Goal: Register for event/course: Sign up to attend an event or enroll in a course

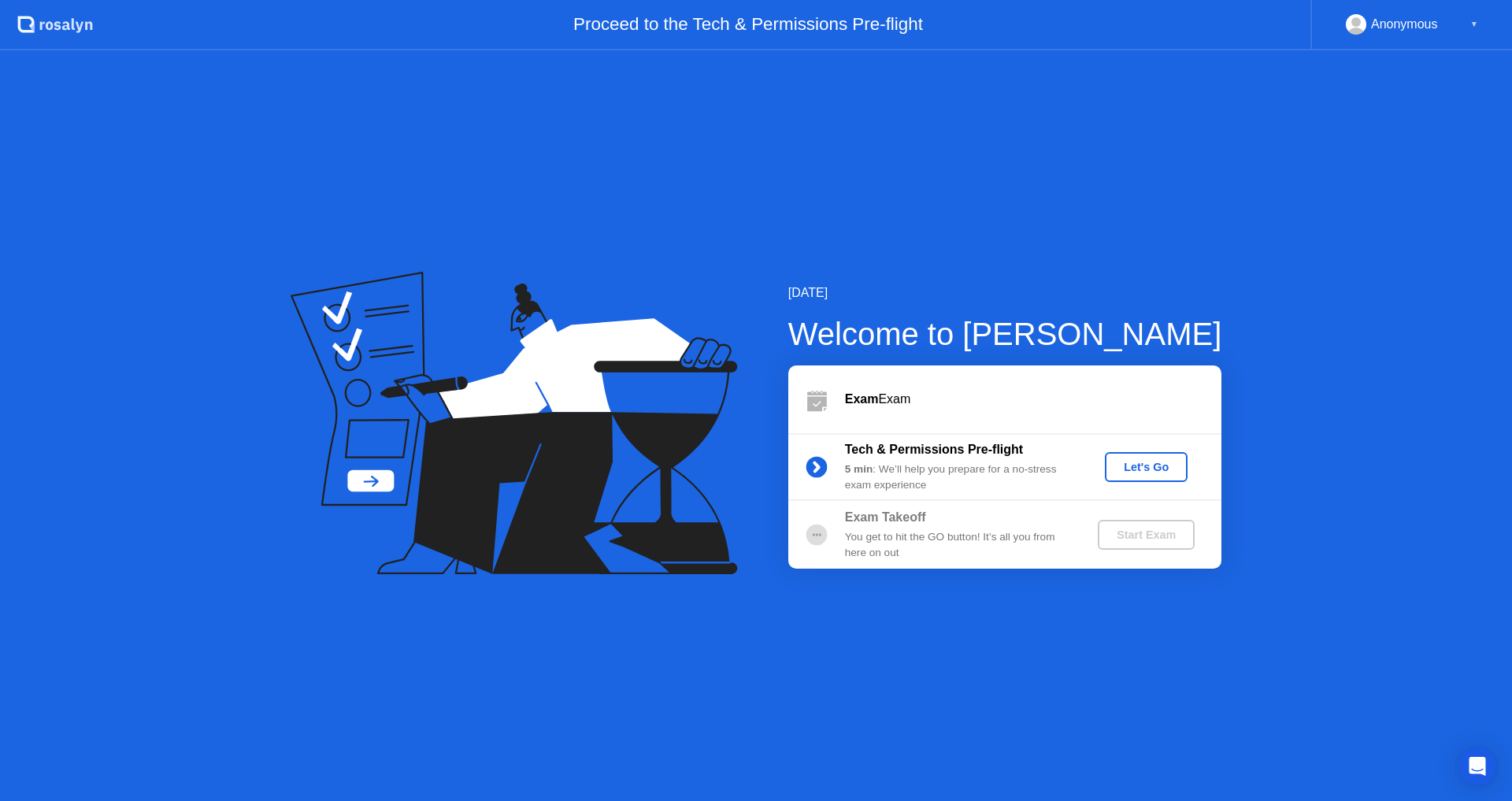
click at [1155, 468] on div "Let's Go" at bounding box center [1145, 467] width 70 height 13
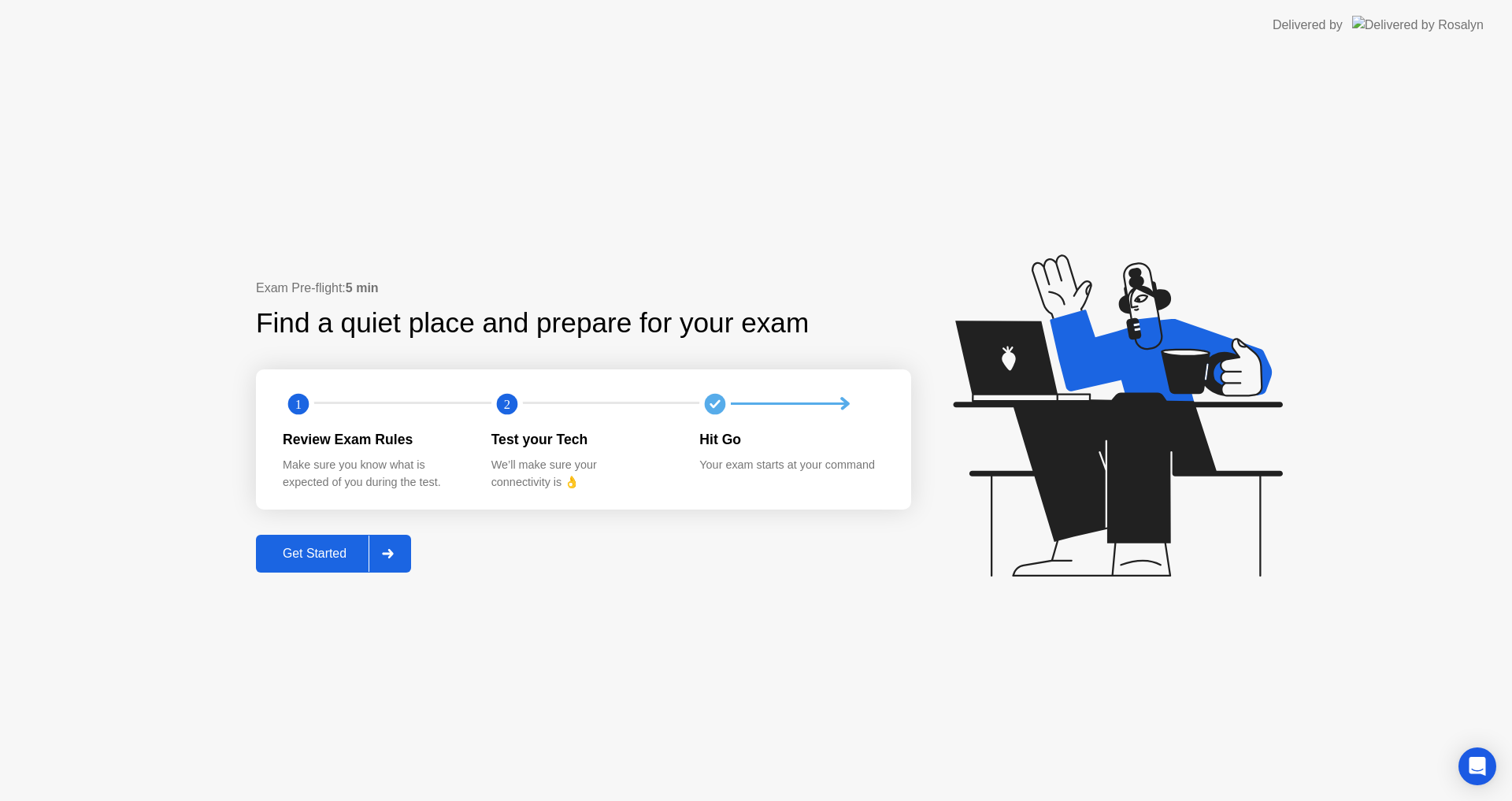
click at [342, 558] on div "Get Started" at bounding box center [314, 553] width 107 height 14
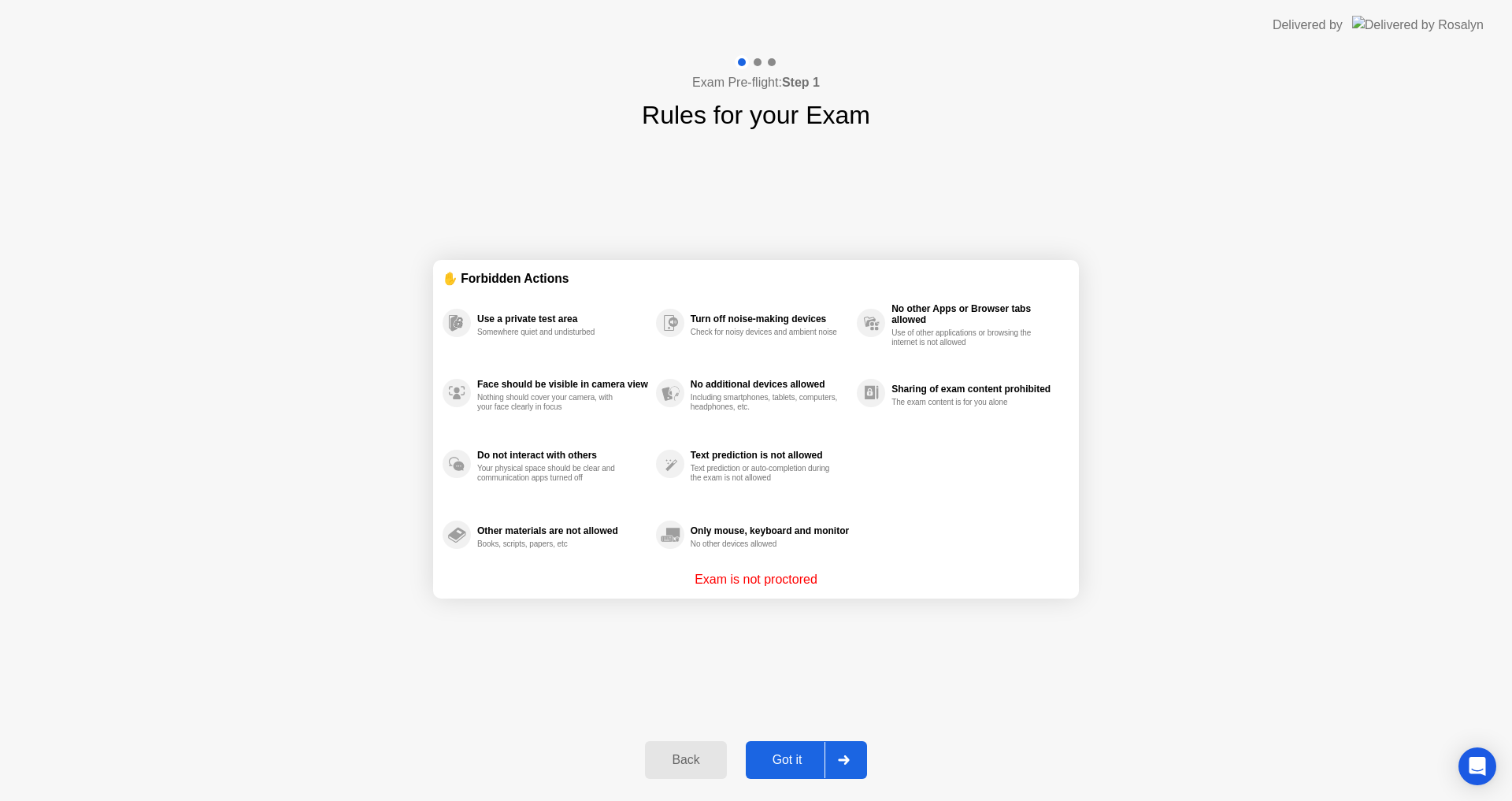
click at [788, 751] on button "Got it" at bounding box center [806, 759] width 121 height 38
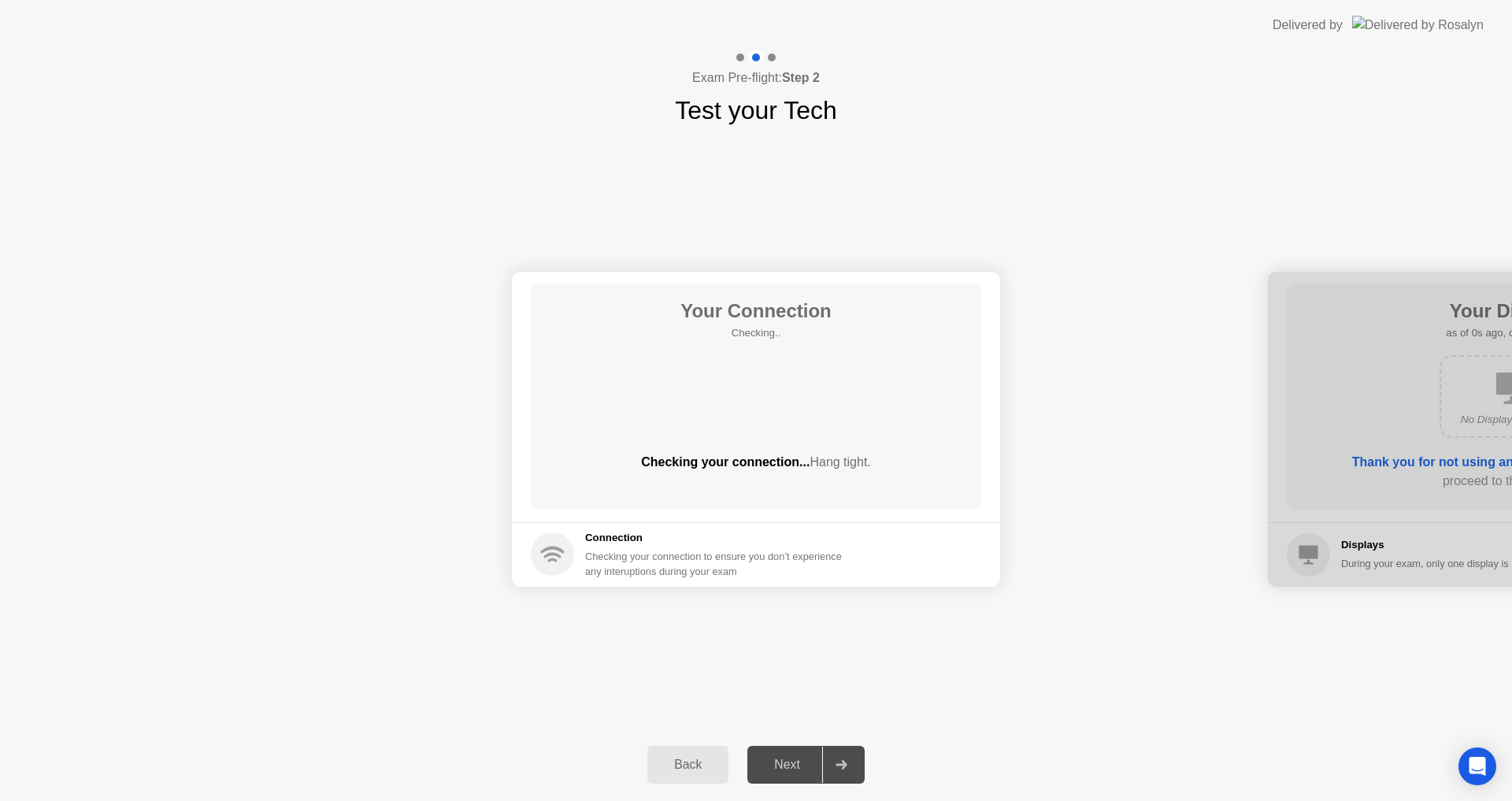
click at [790, 764] on div "Next" at bounding box center [787, 764] width 70 height 14
click at [784, 770] on div "Next" at bounding box center [787, 764] width 70 height 14
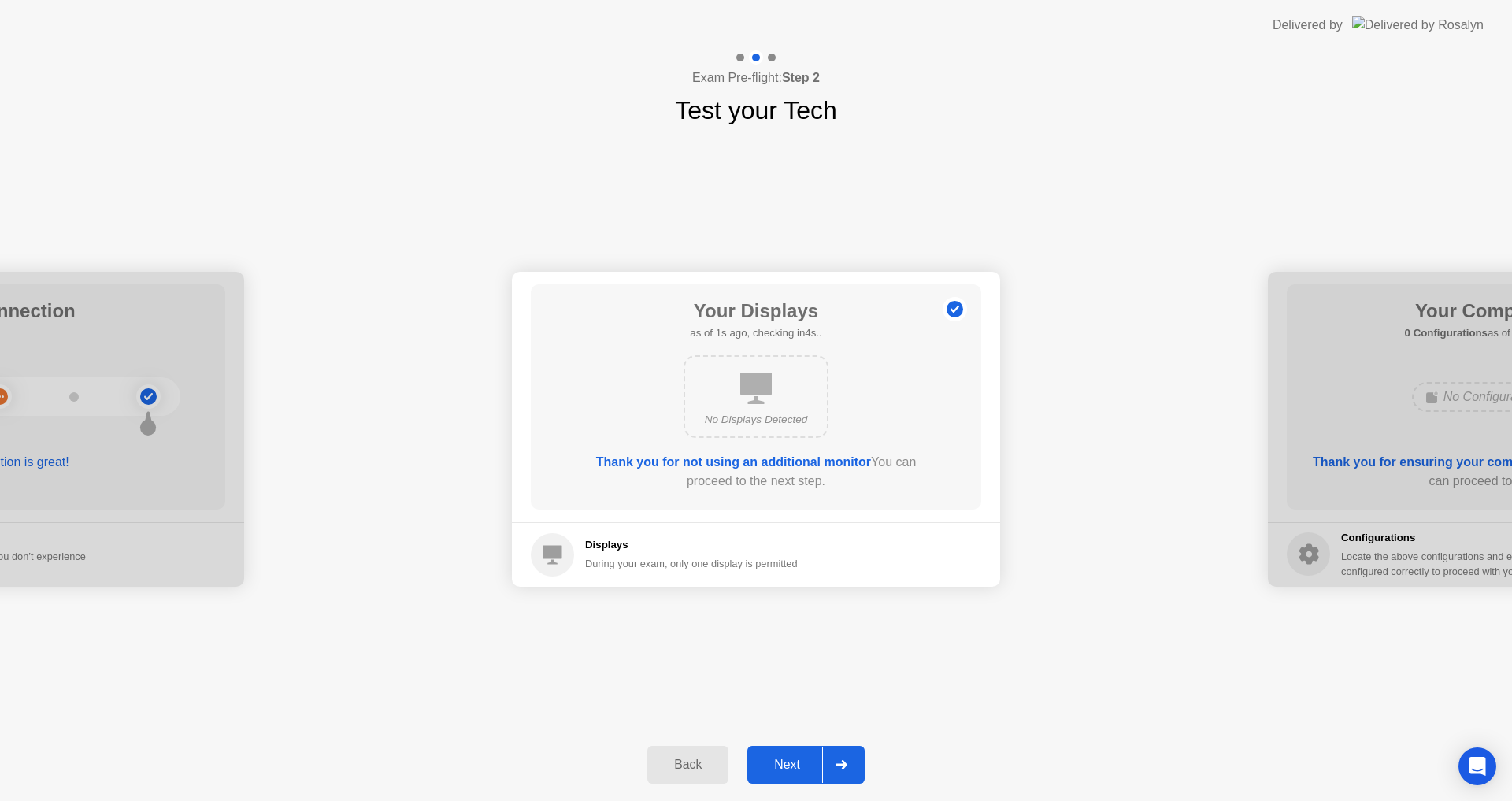
click at [785, 769] on div "Next" at bounding box center [787, 764] width 70 height 14
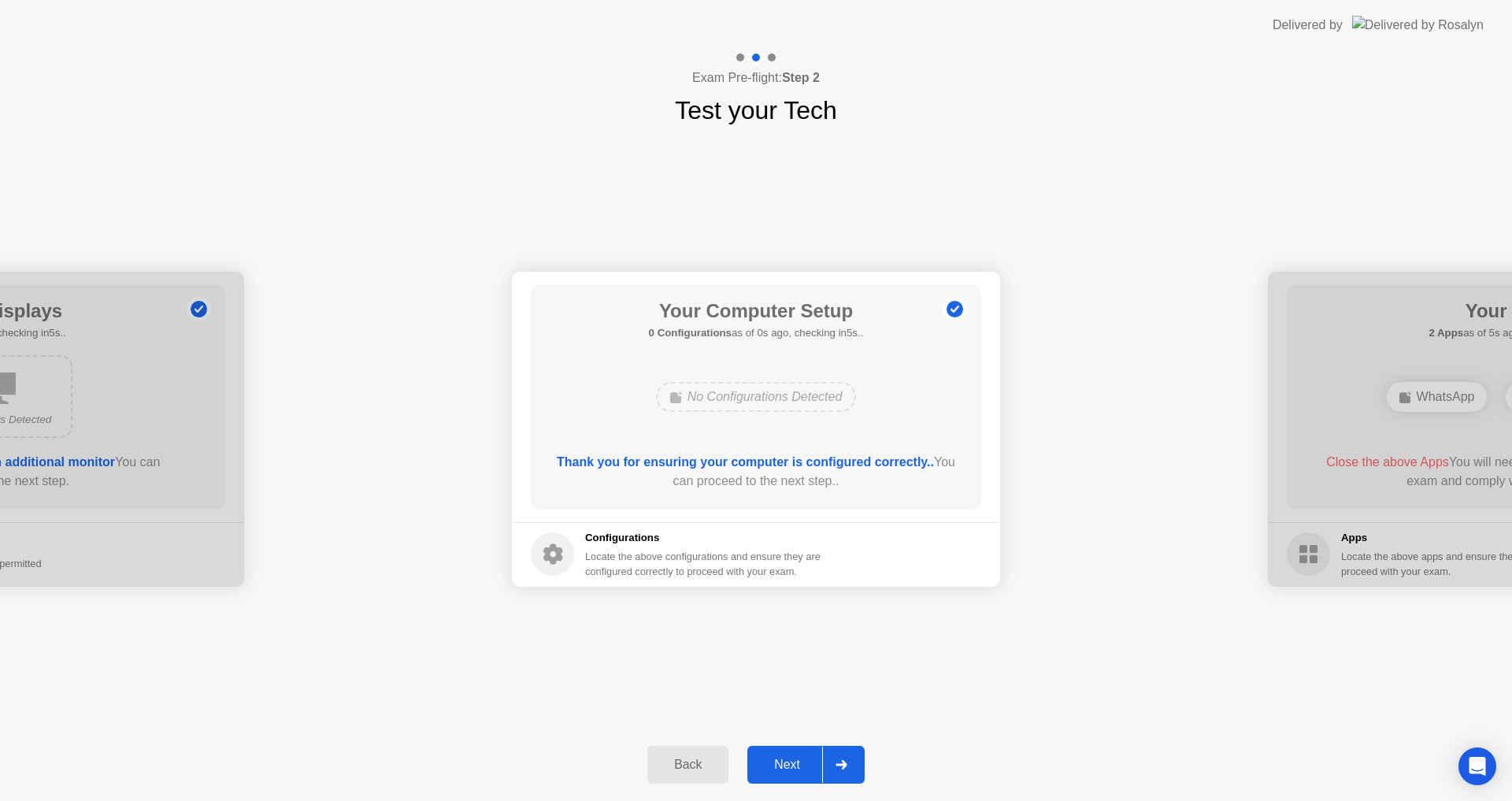
click at [785, 767] on div "Next" at bounding box center [787, 764] width 70 height 14
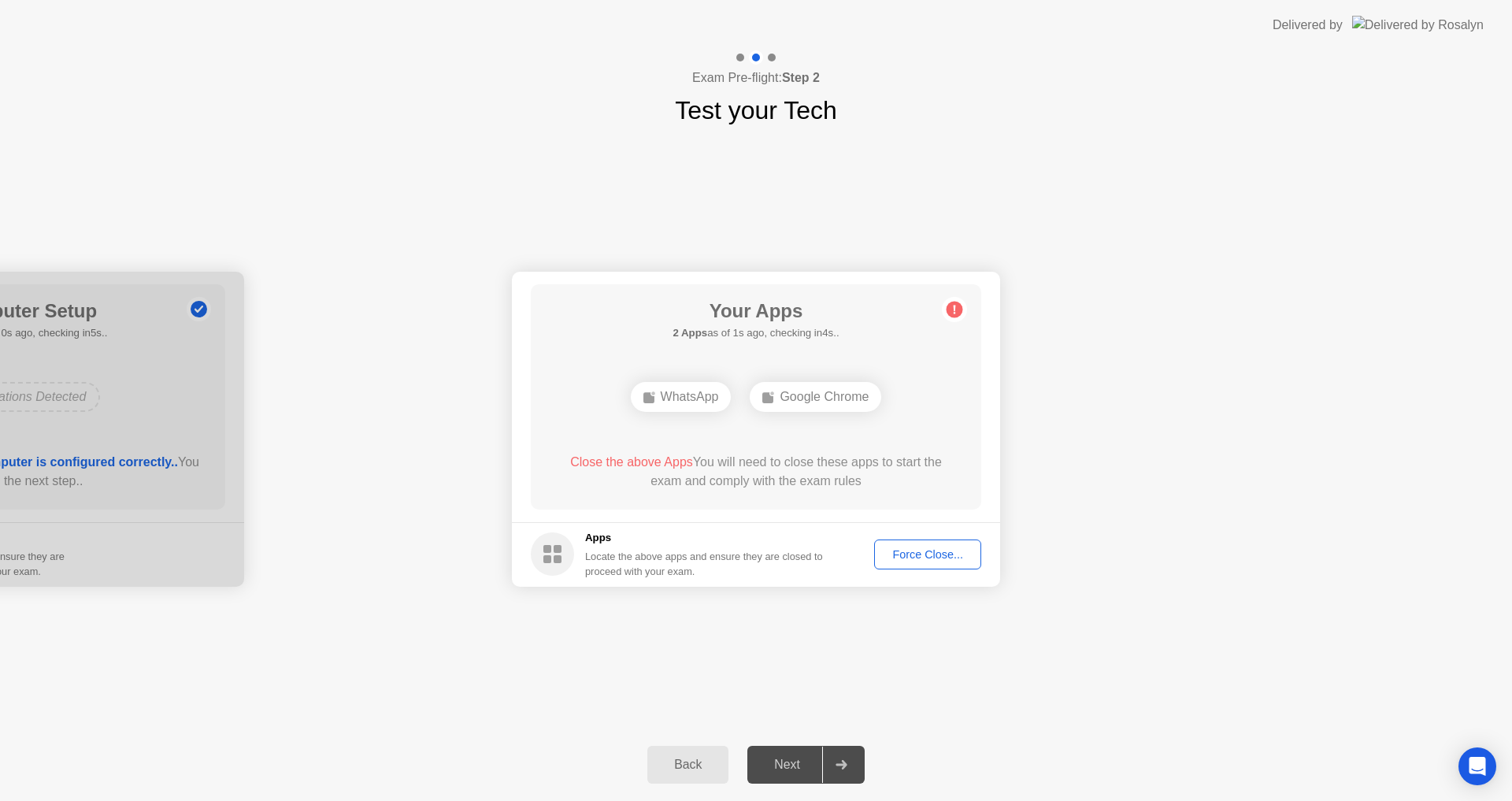
click at [955, 563] on button "Force Close..." at bounding box center [928, 554] width 107 height 30
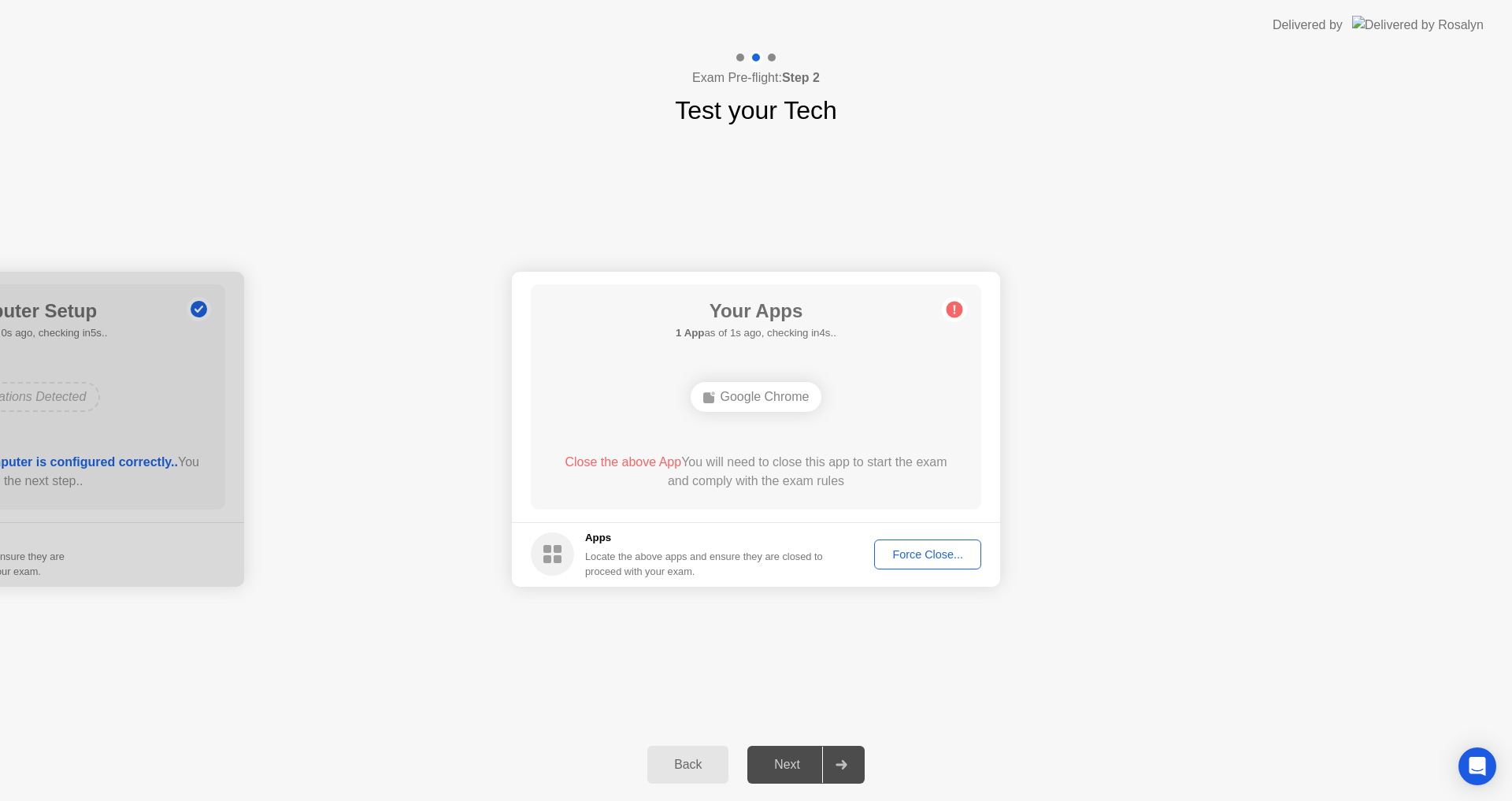
click at [919, 556] on div "Force Close..." at bounding box center [928, 554] width 96 height 13
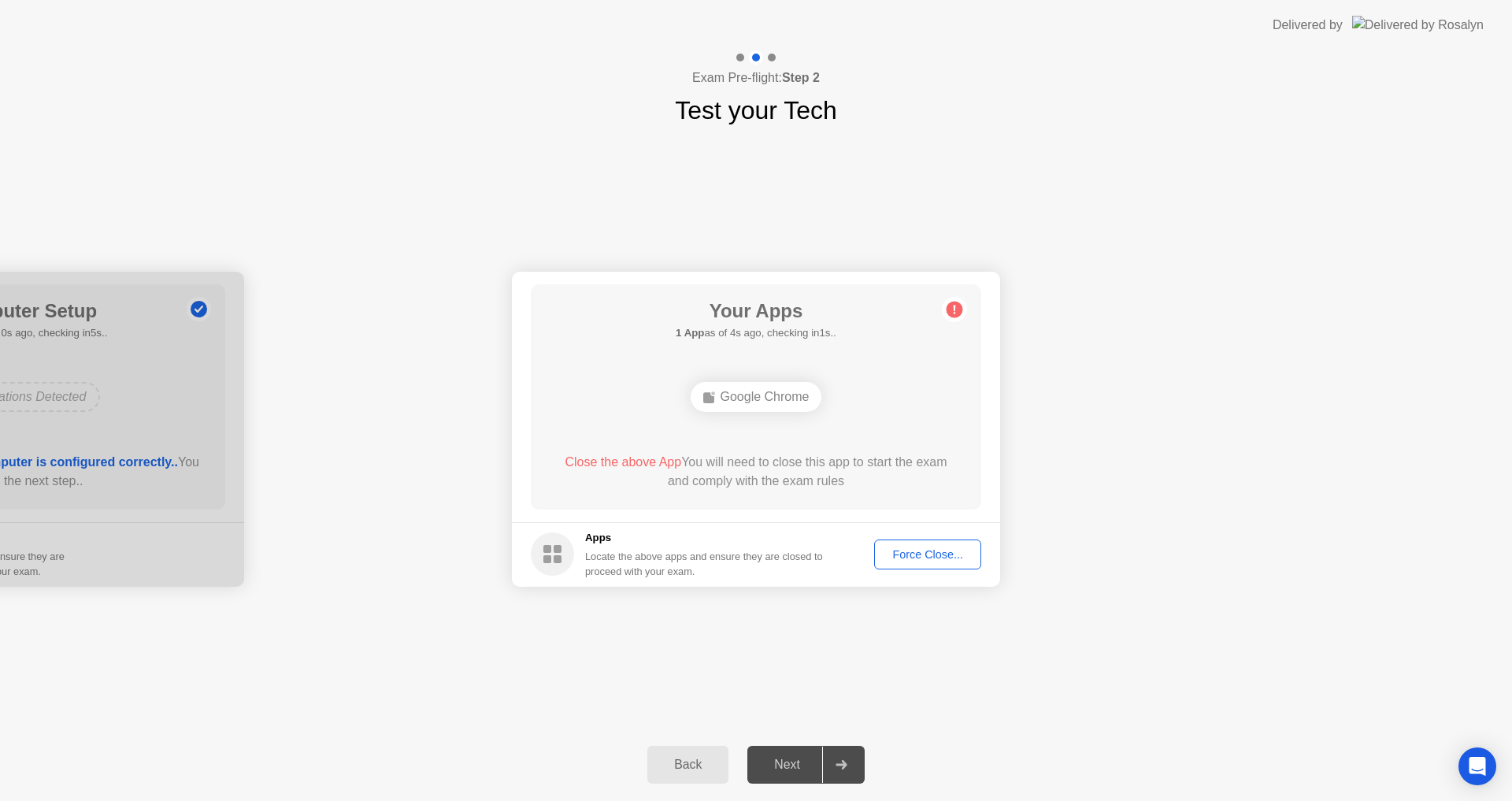
click at [785, 766] on div "Next" at bounding box center [787, 764] width 70 height 14
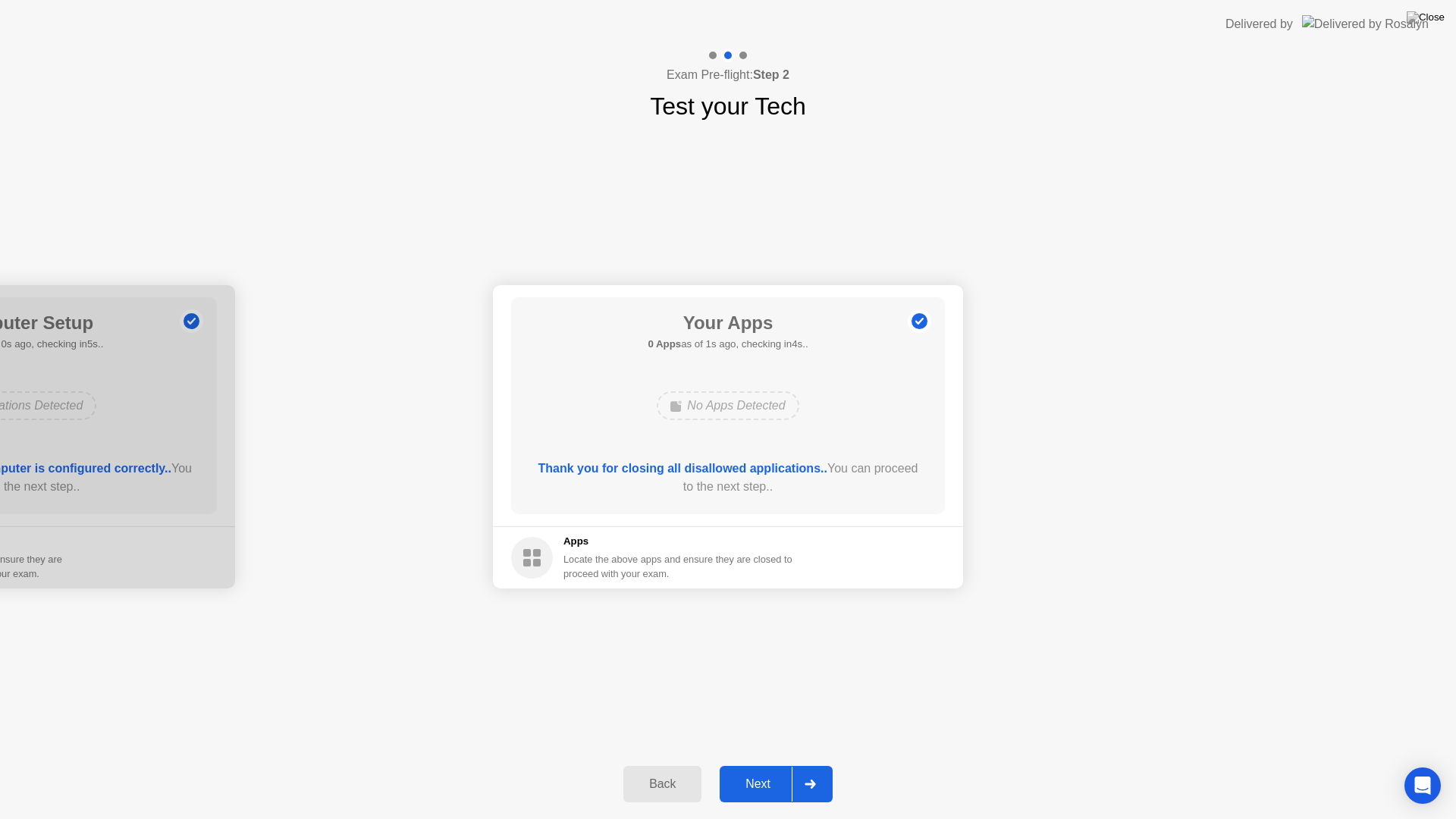
click at [759, 770] on div "Next" at bounding box center [758, 783] width 67 height 14
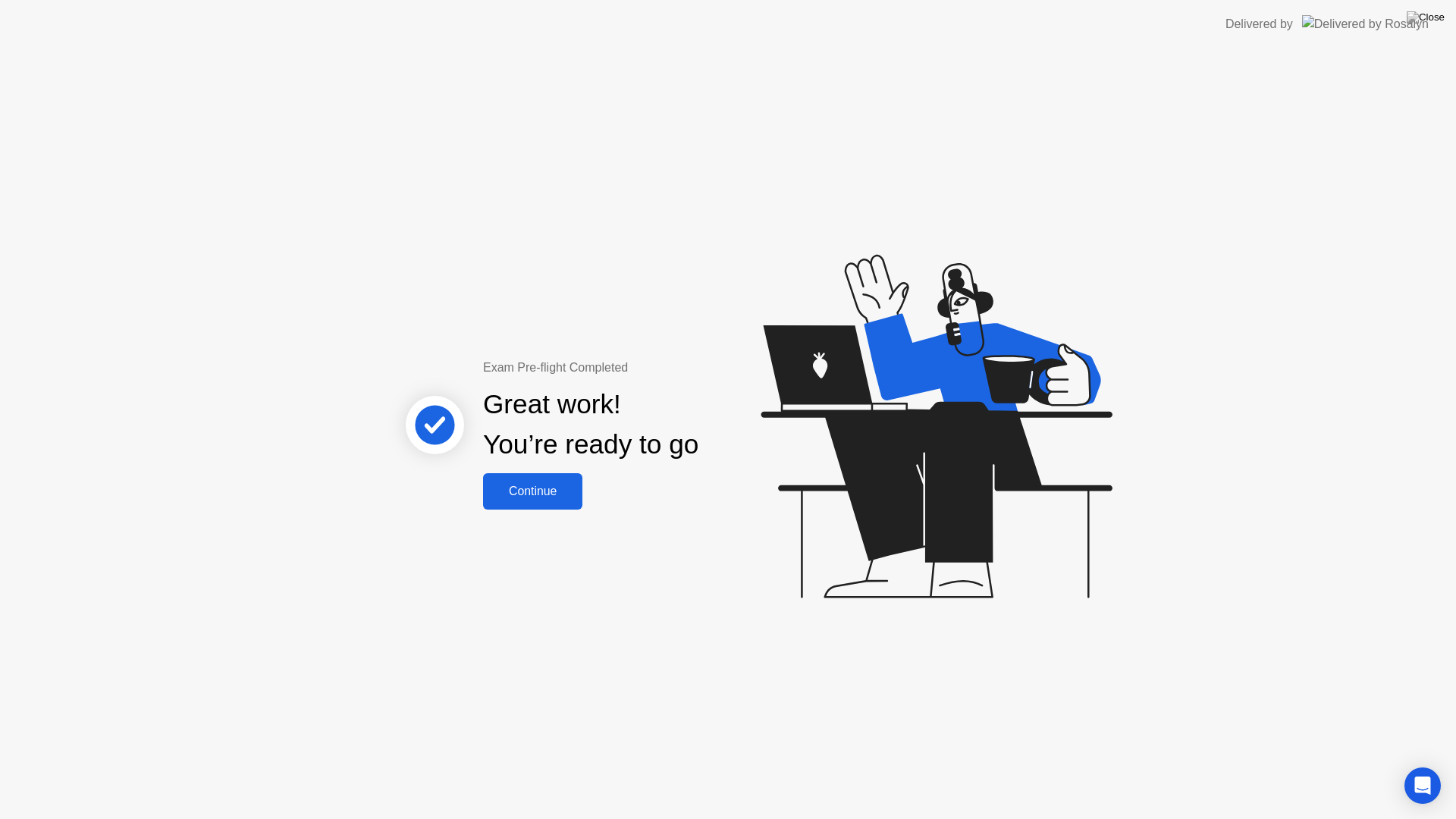
click at [537, 478] on button "Continue" at bounding box center [532, 491] width 99 height 36
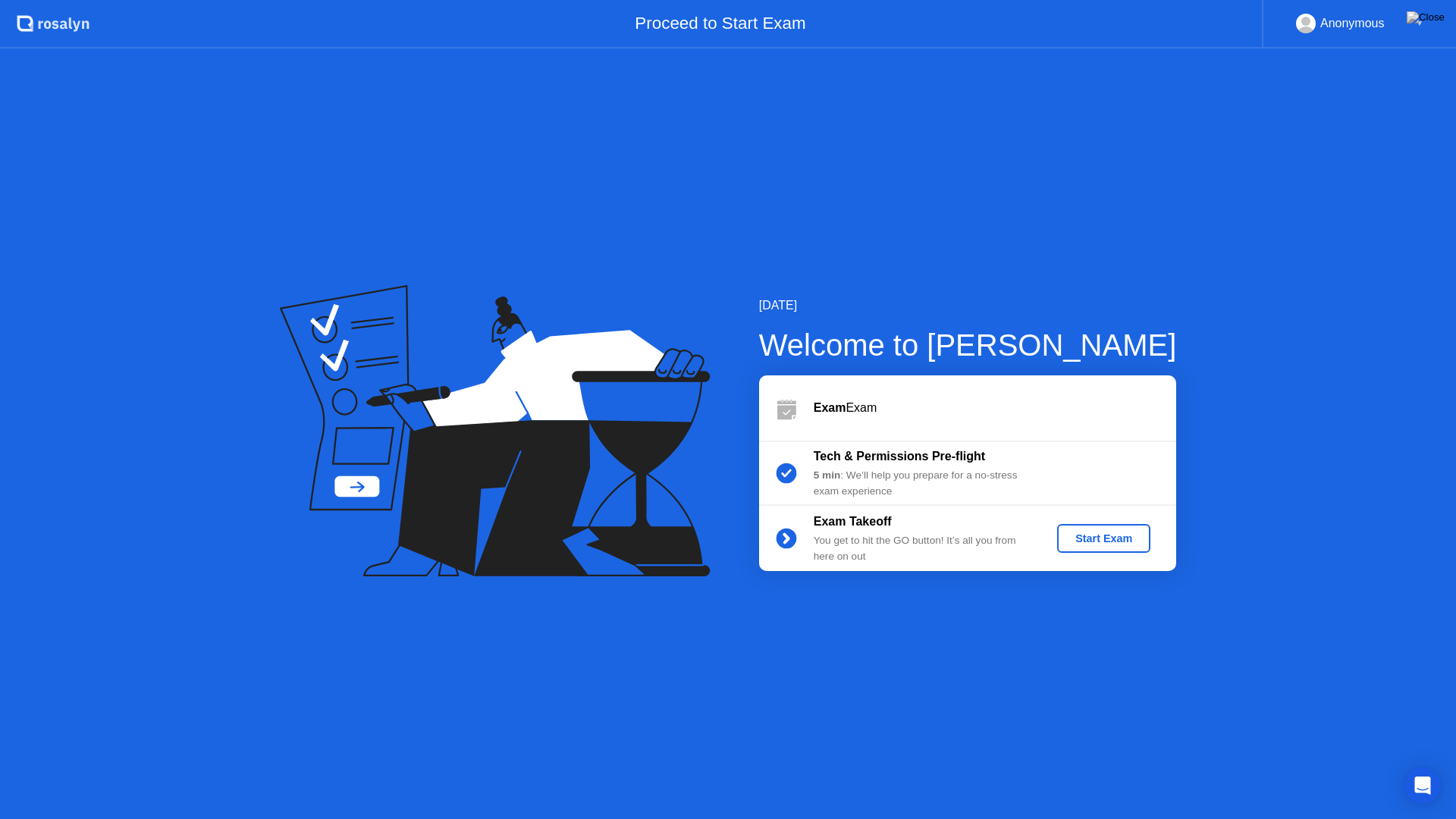
click at [1097, 541] on div "Start Exam" at bounding box center [1104, 538] width 81 height 12
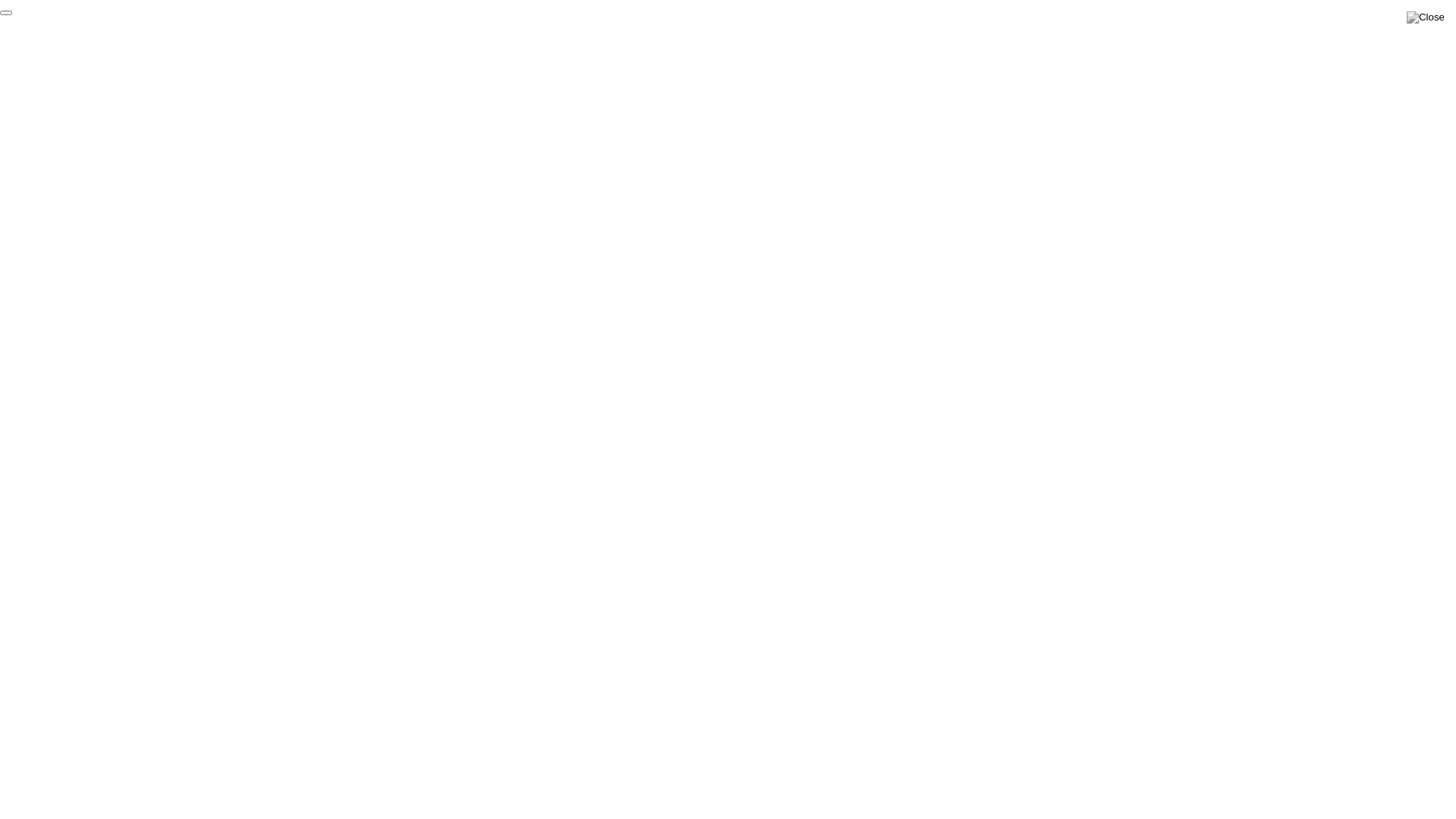
click div "End Proctoring Session"
